Goal: Transaction & Acquisition: Purchase product/service

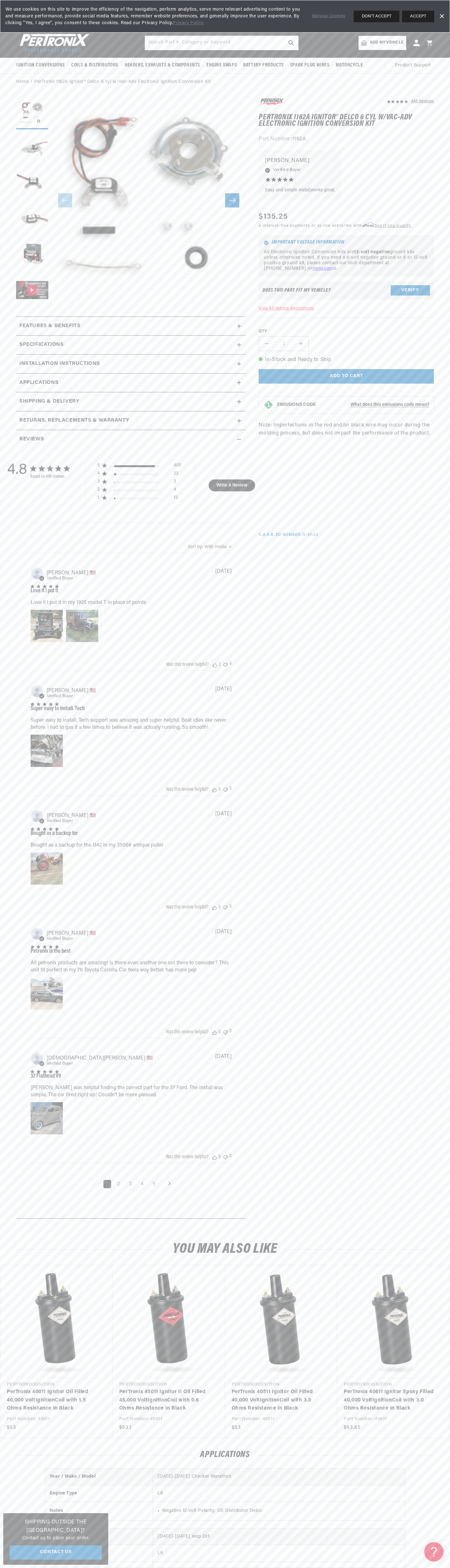
click at [382, 9] on div "We use cookies on this site to improve the efficiency of the navigation, perfor…" at bounding box center [225, 16] width 450 height 33
click at [400, 1567] on html "Skip to content Your cart Your cart is empty Get the right parts the first time…" at bounding box center [225, 784] width 450 height 1568
click at [4, 1228] on section "448 Reviews" at bounding box center [225, 660] width 450 height 1138
